Goal: Task Accomplishment & Management: Manage account settings

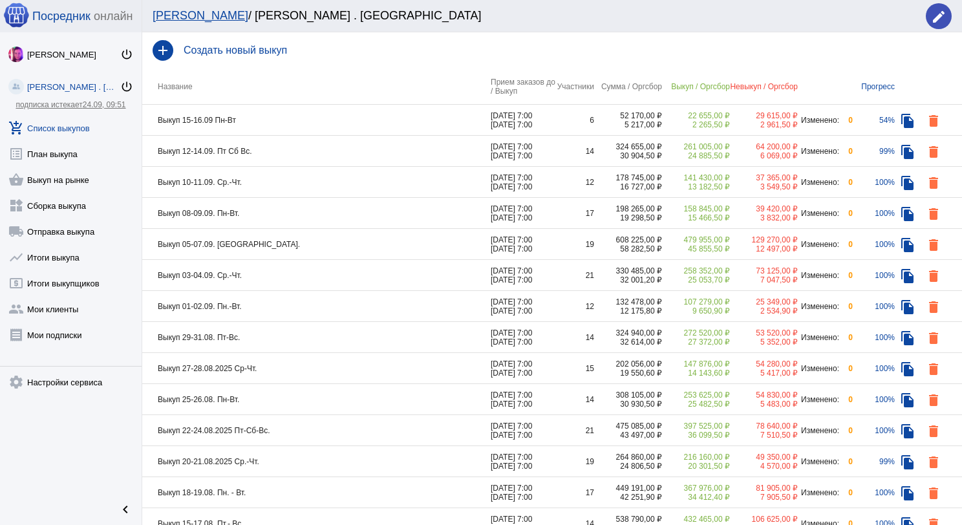
click at [299, 119] on td "Выкуп 15-16.09 Пн-Вт" at bounding box center [316, 120] width 348 height 31
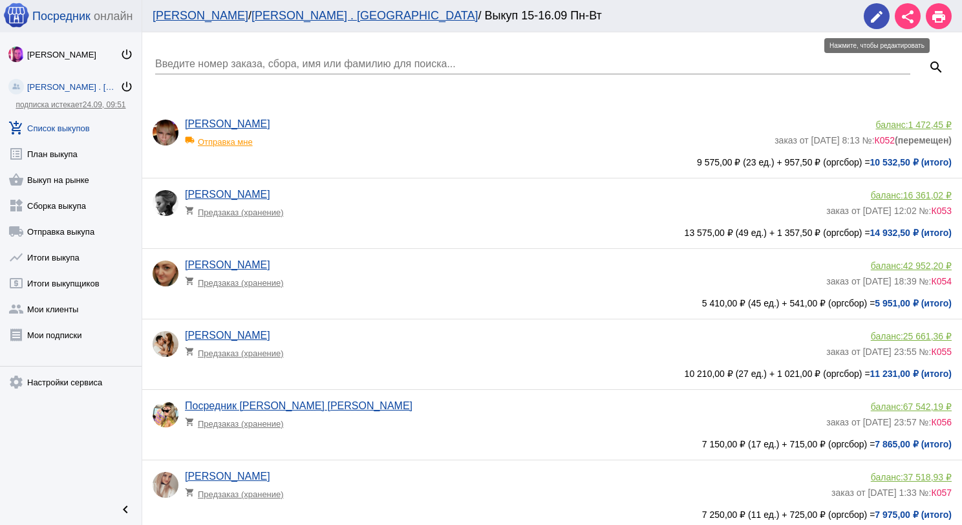
click at [871, 18] on mat-icon "edit" at bounding box center [877, 17] width 16 height 16
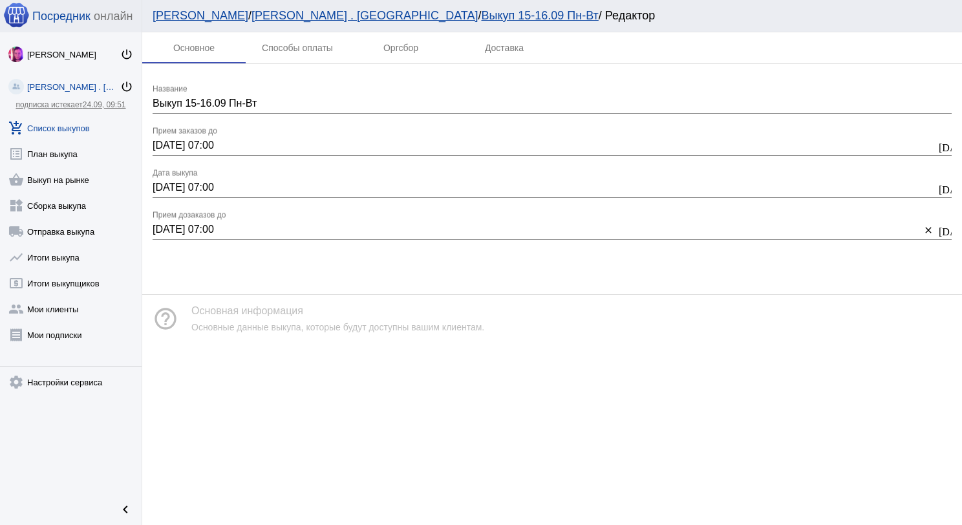
click at [41, 133] on link "add_shopping_cart Список выкупов" at bounding box center [71, 125] width 142 height 26
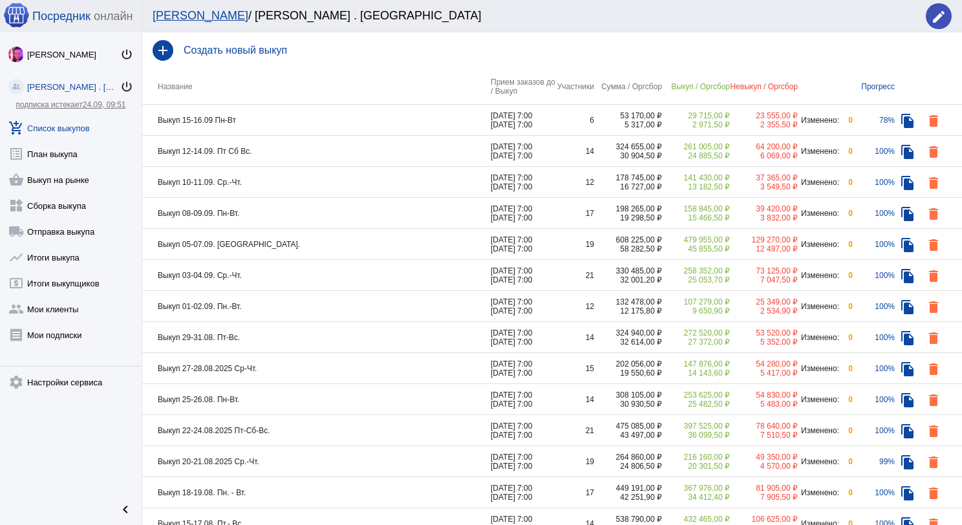
click at [367, 119] on td "Выкуп 15-16.09 Пн-Вт" at bounding box center [316, 120] width 348 height 31
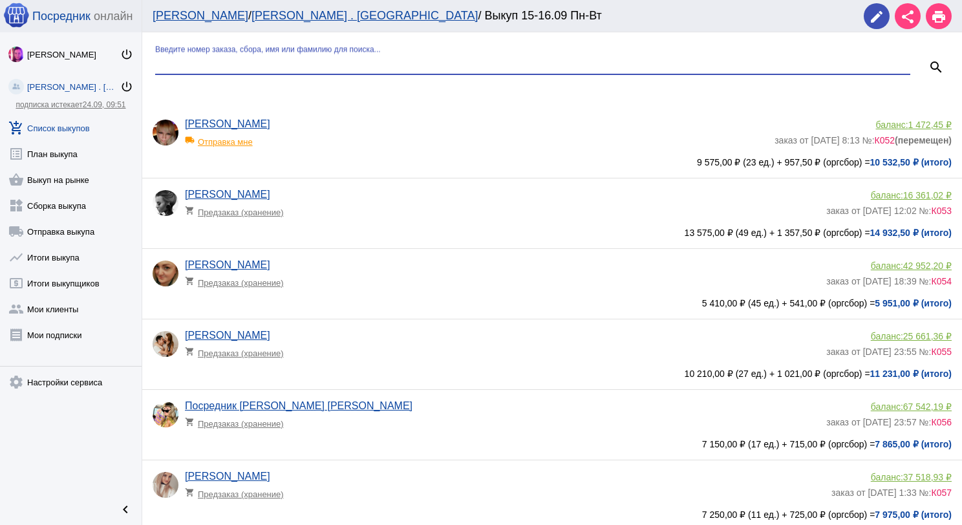
click at [343, 67] on input "Введите номер заказа, сбора, имя или фамилию для поиска..." at bounding box center [532, 64] width 755 height 12
type input "кар"
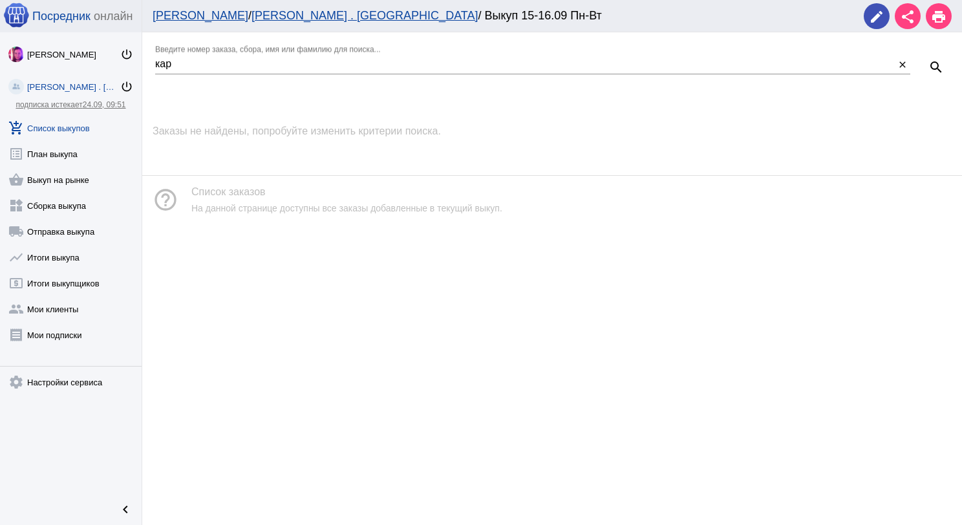
click at [59, 122] on link "add_shopping_cart Список выкупов" at bounding box center [71, 125] width 142 height 26
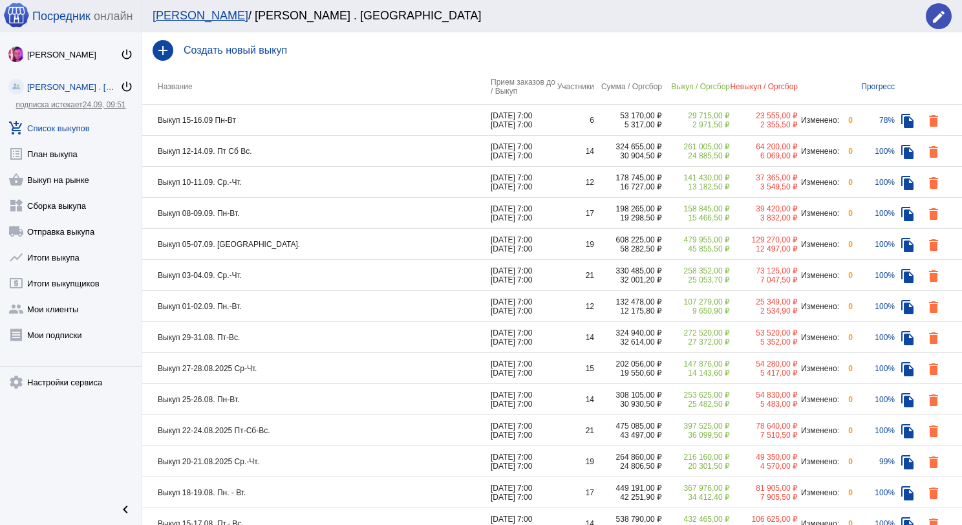
click at [406, 144] on td "Выкуп 12-14.09. Пт Сб Вс." at bounding box center [316, 151] width 348 height 31
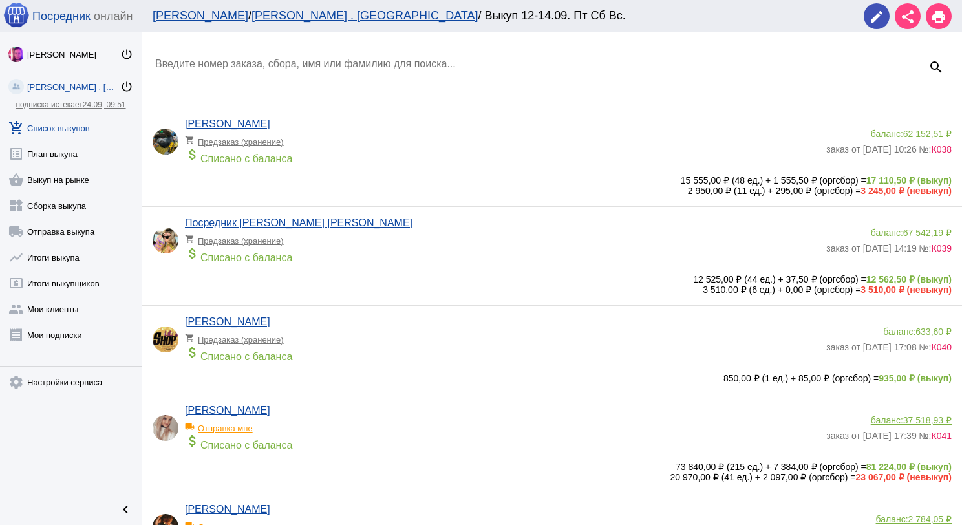
click at [376, 68] on input "Введите номер заказа, сбора, имя или фамилию для поиска..." at bounding box center [532, 64] width 755 height 12
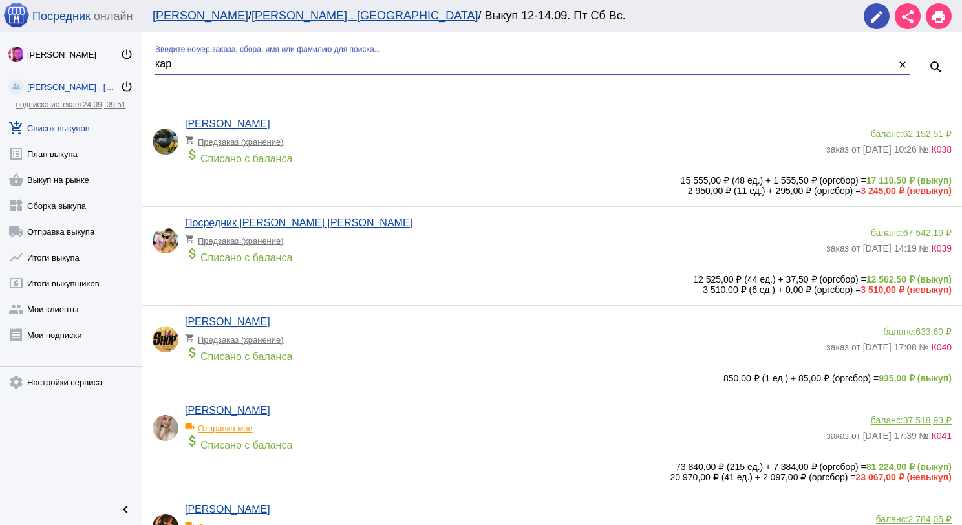
type input "кар"
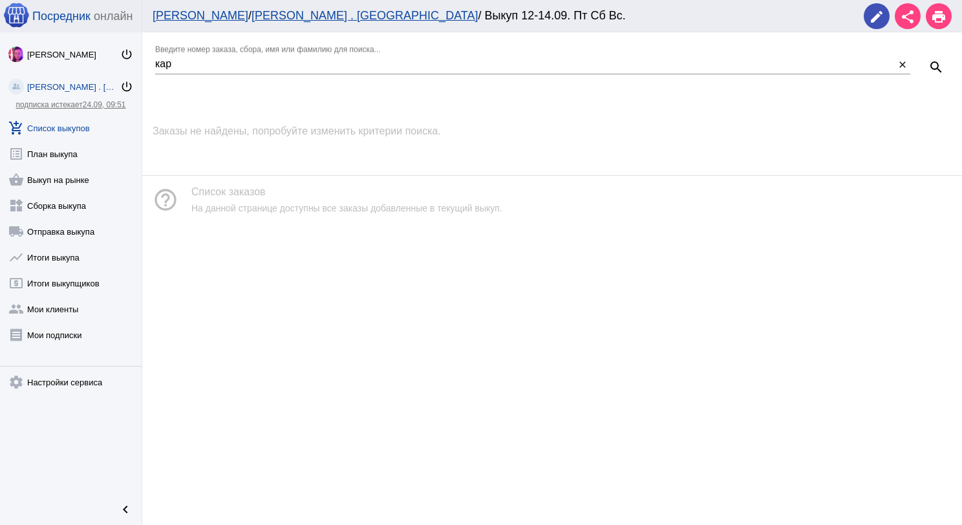
click at [66, 129] on link "add_shopping_cart Список выкупов" at bounding box center [71, 125] width 142 height 26
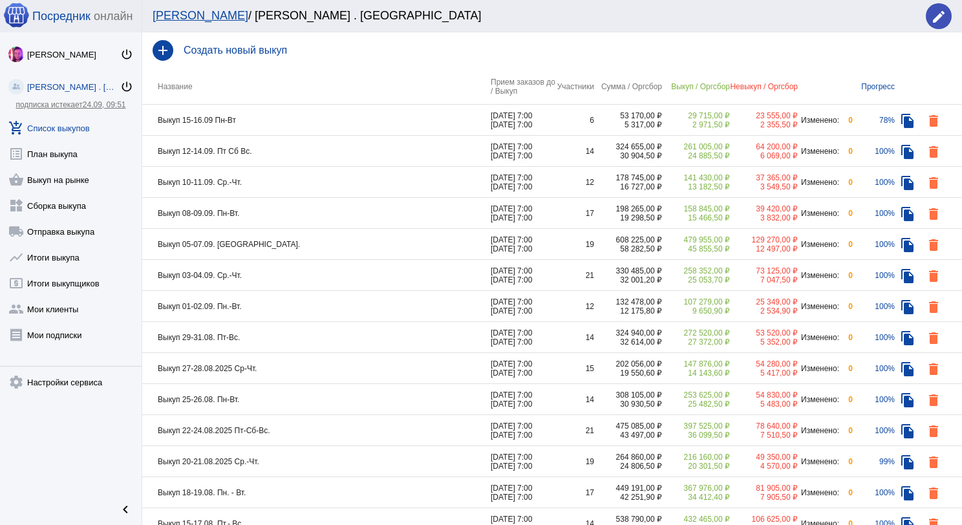
click at [303, 178] on td "Выкуп 10-11.09. Ср.-Чт." at bounding box center [316, 182] width 348 height 31
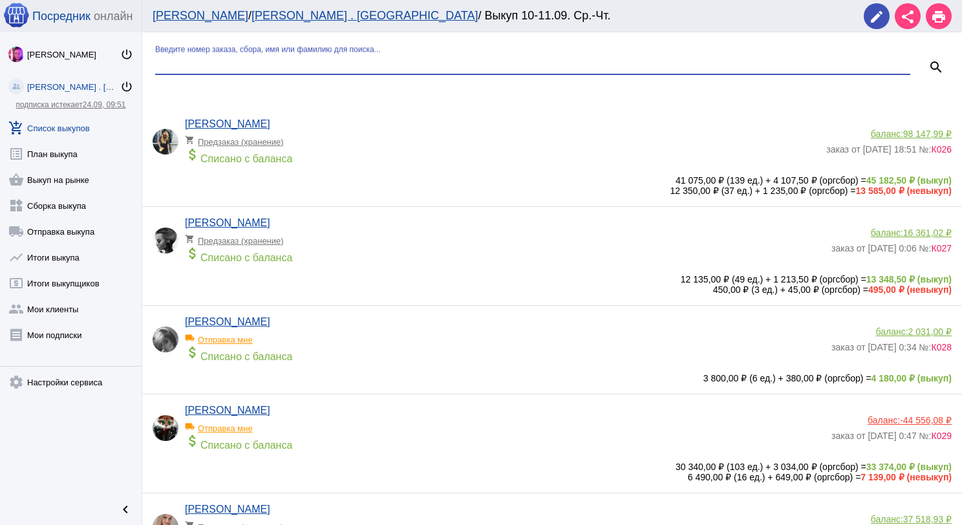
click at [288, 62] on input "Введите номер заказа, сбора, имя или фамилию для поиска..." at bounding box center [532, 64] width 755 height 12
type input "кар"
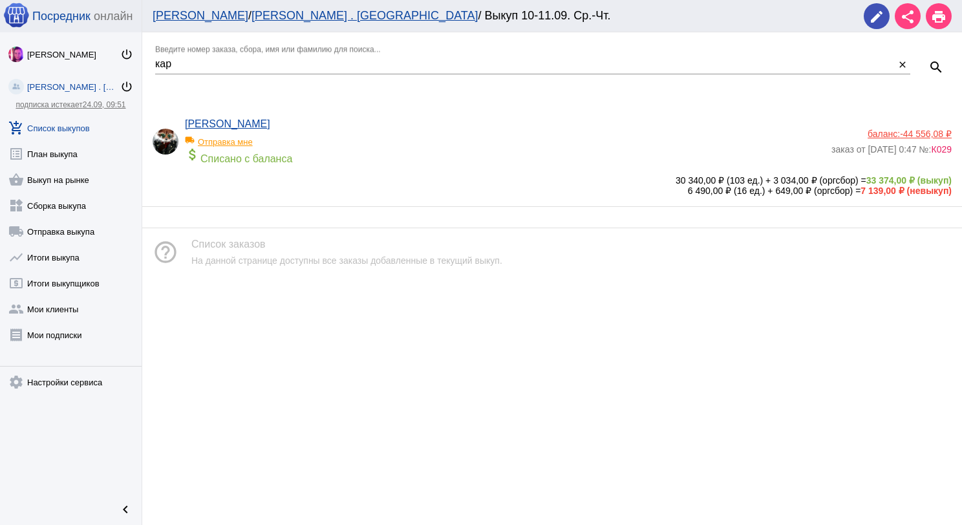
click at [923, 132] on span "-44 556,08 ₽" at bounding box center [926, 134] width 52 height 10
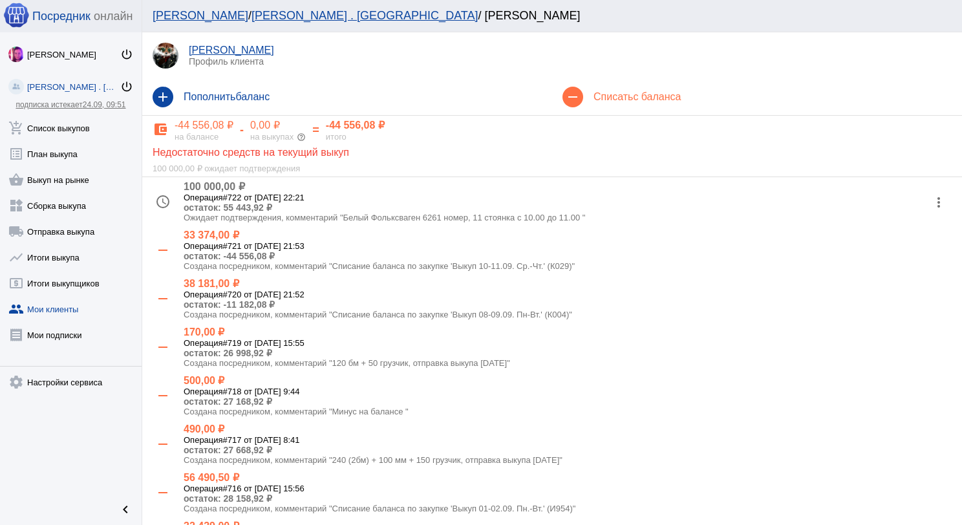
click at [928, 193] on mat-icon "more_vert" at bounding box center [938, 202] width 21 height 21
click at [890, 268] on button "check Подтвердить" at bounding box center [887, 266] width 109 height 31
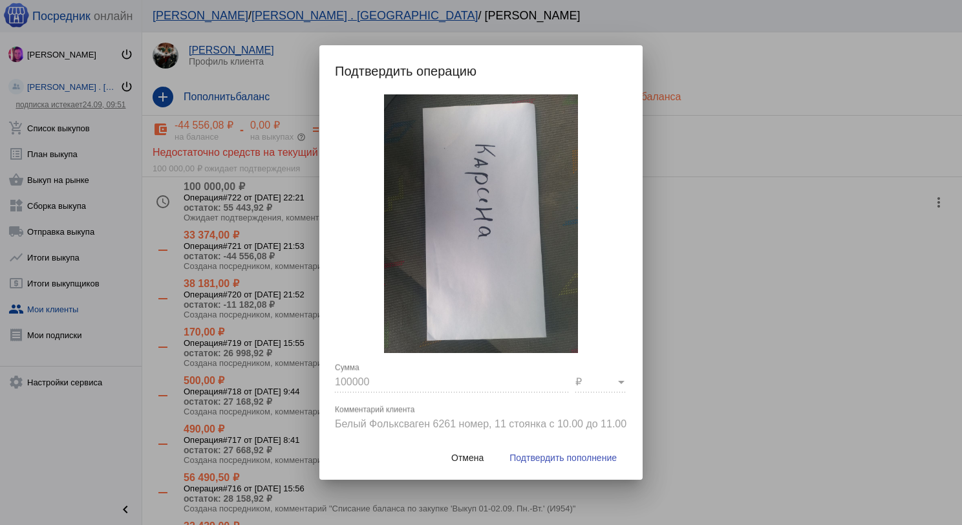
click at [593, 462] on span "Подтвердить пополнение" at bounding box center [562, 458] width 107 height 10
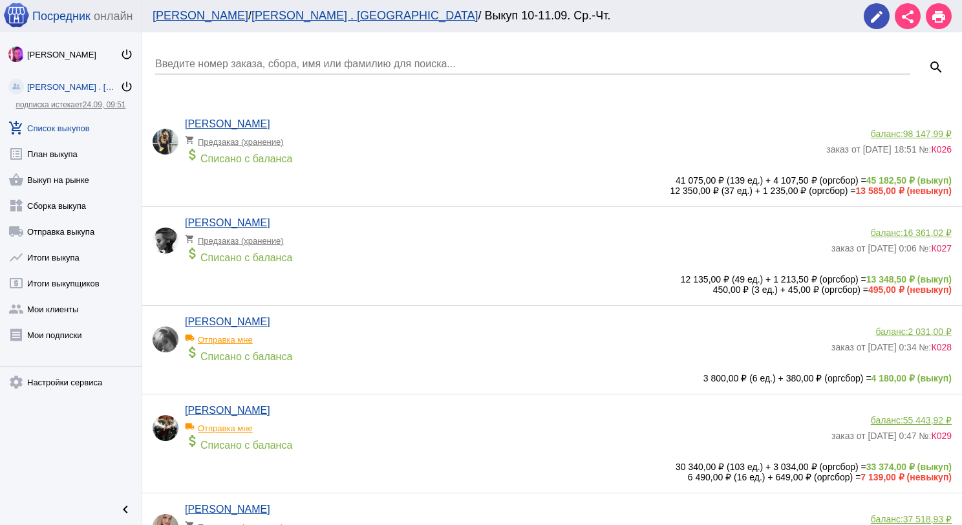
click at [913, 135] on span "98 147,99 ₽" at bounding box center [927, 134] width 48 height 10
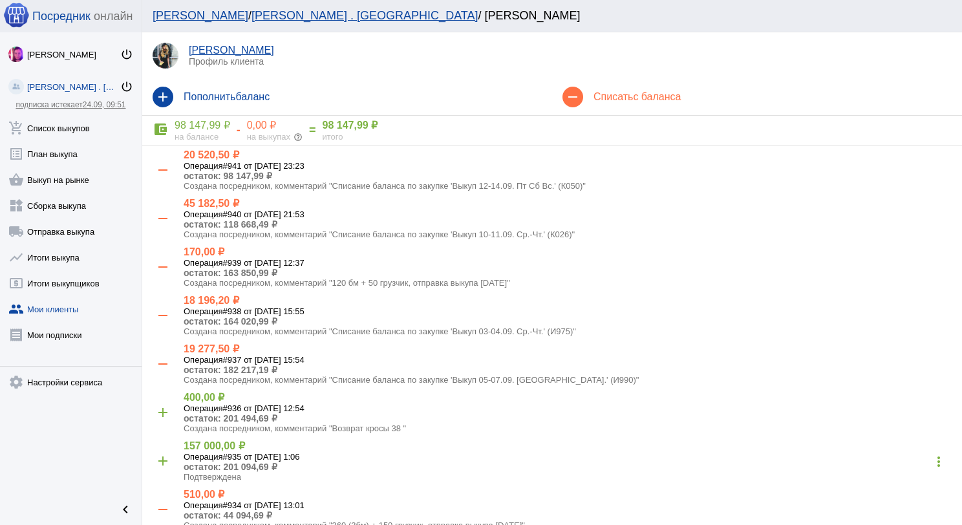
click at [610, 96] on h4 "Списать с баланса" at bounding box center [772, 97] width 358 height 12
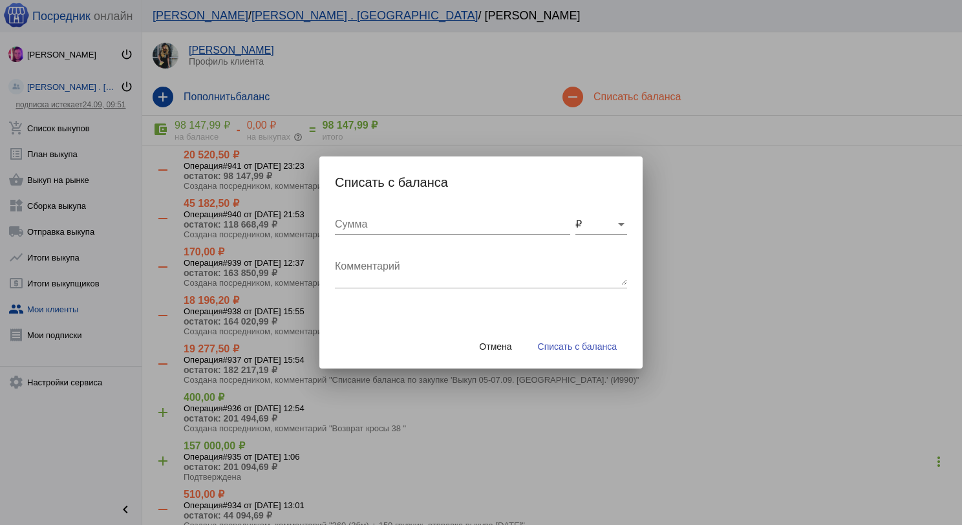
click at [413, 275] on textarea "Комментарий" at bounding box center [481, 272] width 292 height 26
type textarea "240 (2бм) + 100 грузчик, отправка выкупа [DATE]"
click at [417, 226] on input "Сумма" at bounding box center [452, 225] width 235 height 12
type input "340"
click at [587, 344] on span "Списать с баланса" at bounding box center [577, 346] width 79 height 10
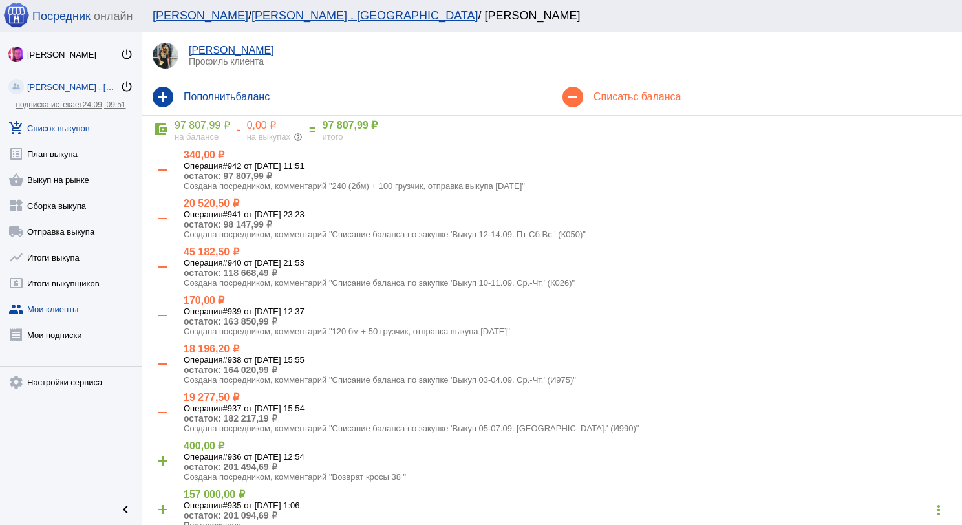
click at [50, 128] on link "add_shopping_cart Список выкупов" at bounding box center [71, 125] width 142 height 26
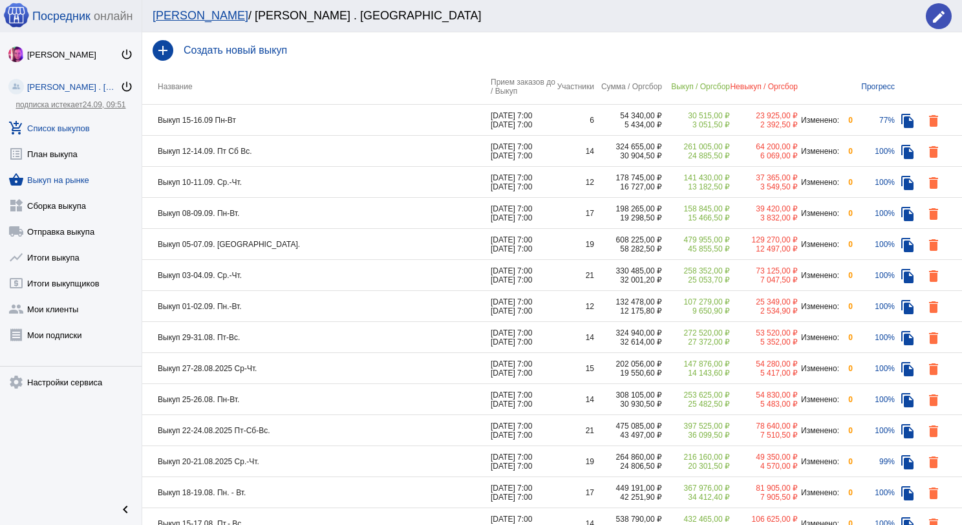
click at [81, 177] on link "shopping_basket Выкуп на рынке" at bounding box center [71, 177] width 142 height 26
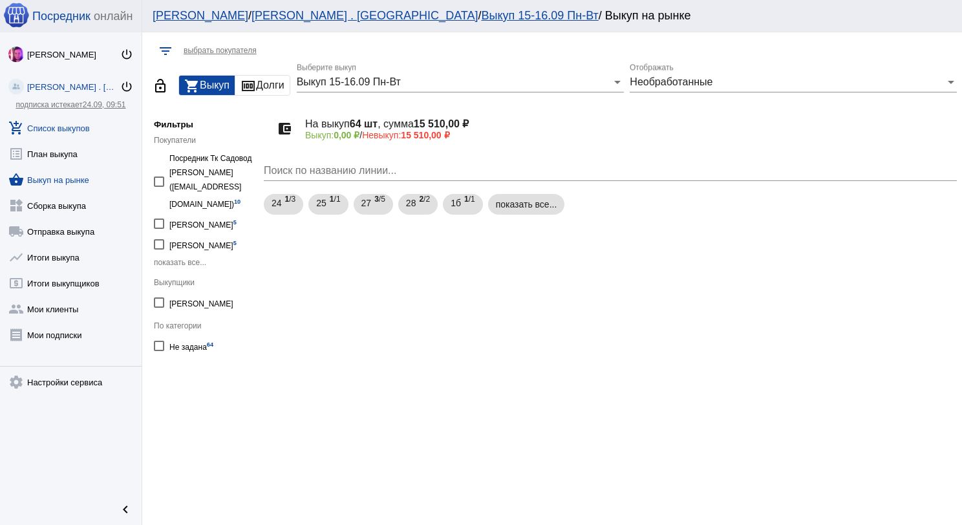
click at [70, 123] on link "add_shopping_cart Список выкупов" at bounding box center [71, 125] width 142 height 26
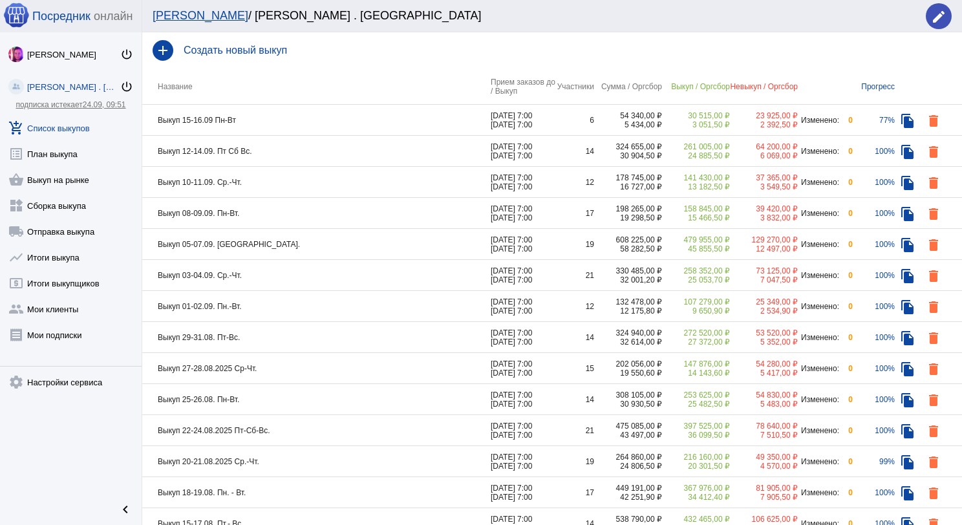
click at [378, 129] on td "Выкуп 15-16.09 Пн-Вт" at bounding box center [316, 120] width 348 height 31
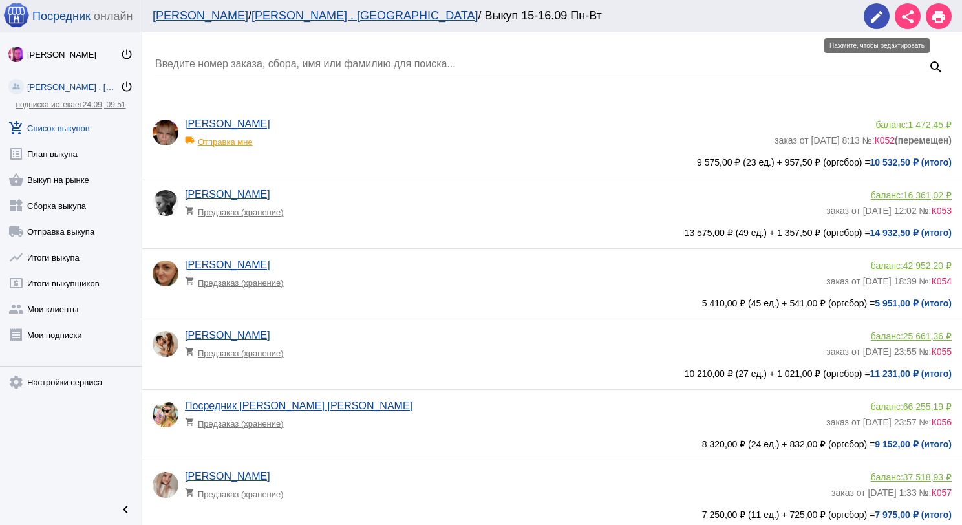
click at [876, 21] on mat-icon "edit" at bounding box center [877, 17] width 16 height 16
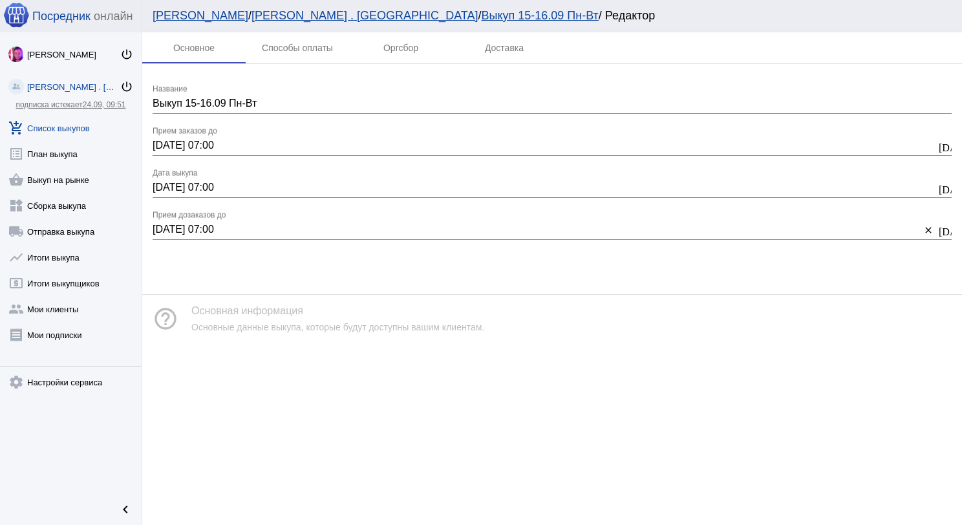
drag, startPoint x: 63, startPoint y: 123, endPoint x: 78, endPoint y: 125, distance: 14.4
click at [65, 123] on link "add_shopping_cart Список выкупов" at bounding box center [71, 125] width 142 height 26
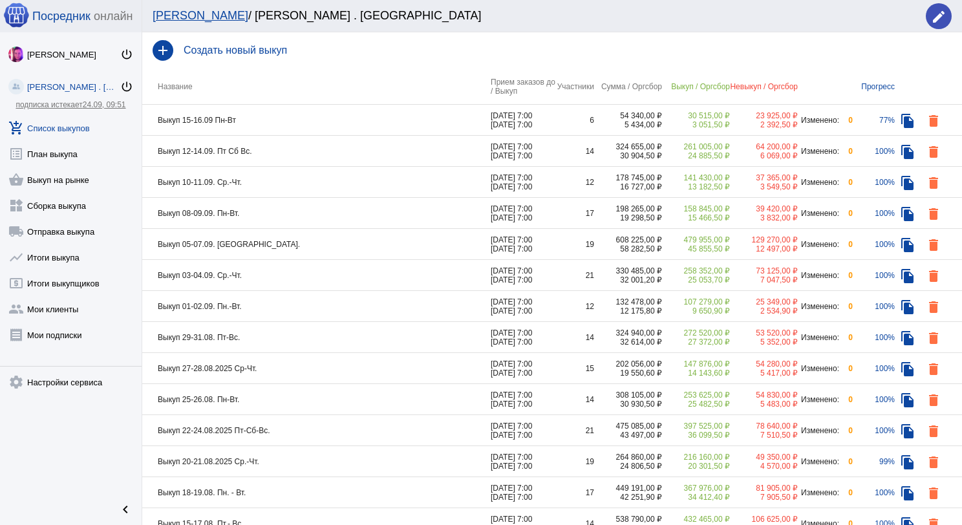
click at [261, 124] on td "Выкуп 15-16.09 Пн-Вт" at bounding box center [316, 120] width 348 height 31
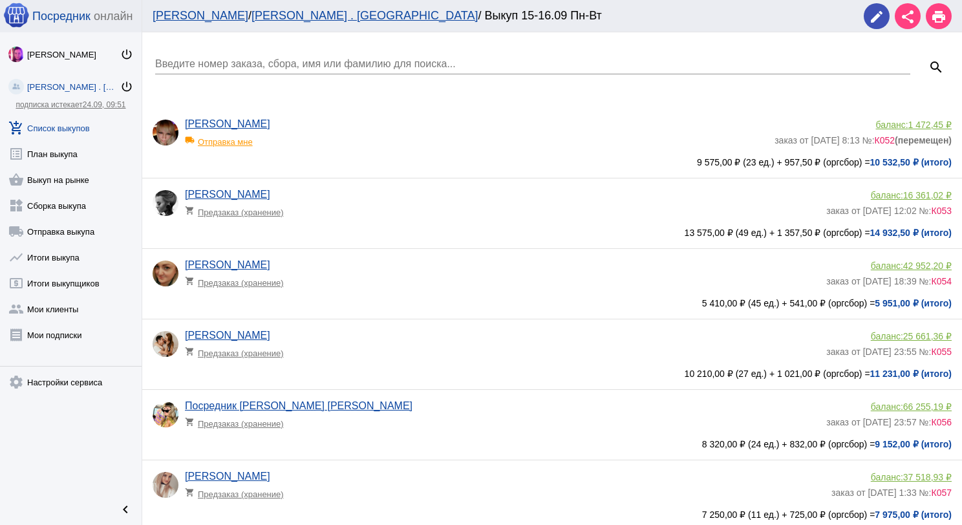
click at [249, 142] on div "local_shipping Отправка мне" at bounding box center [238, 138] width 107 height 17
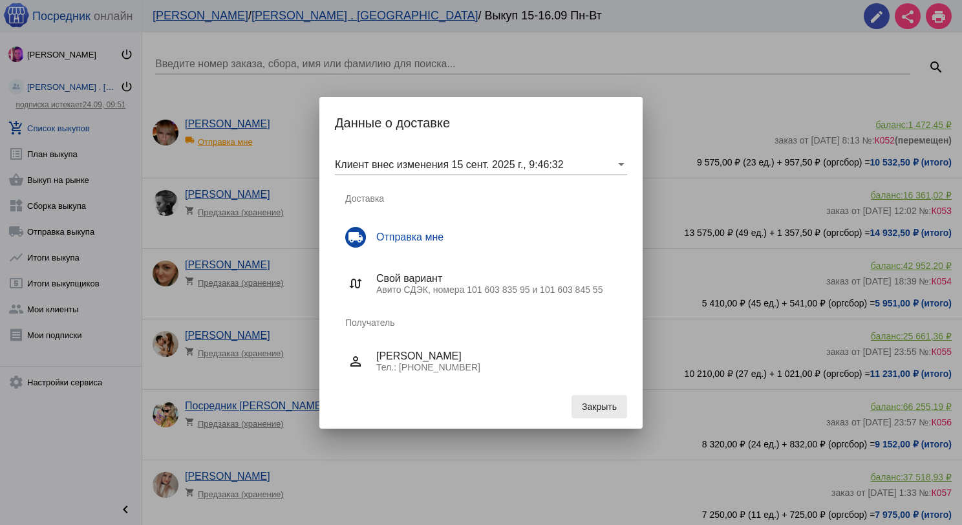
click at [605, 403] on span "Закрыть" at bounding box center [599, 406] width 35 height 10
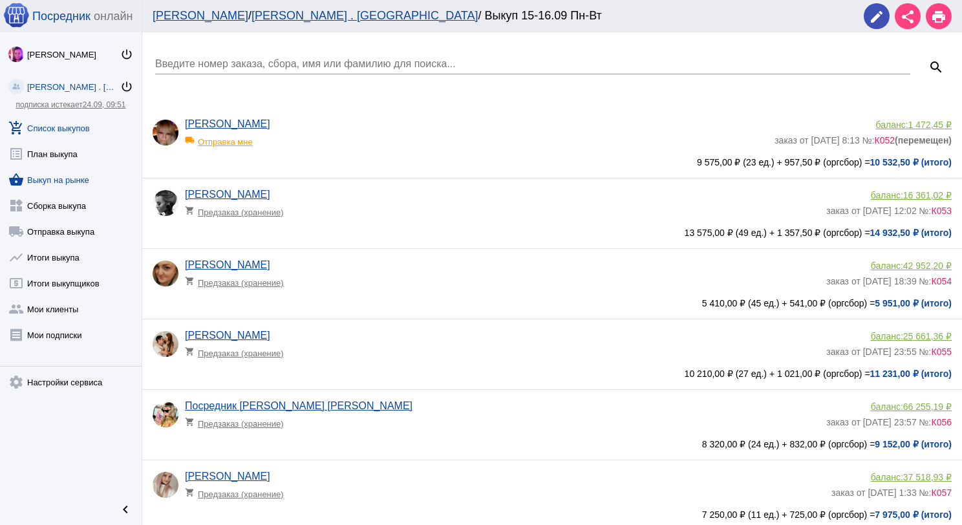
click at [65, 173] on link "shopping_basket Выкуп на рынке" at bounding box center [71, 177] width 142 height 26
